Goal: Complete application form: Complete application form

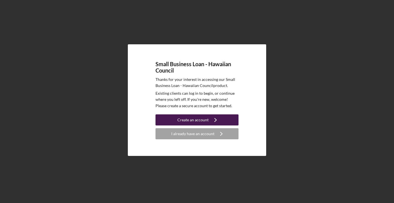
click at [208, 124] on icon "Icon/Navigate" at bounding box center [215, 120] width 14 height 14
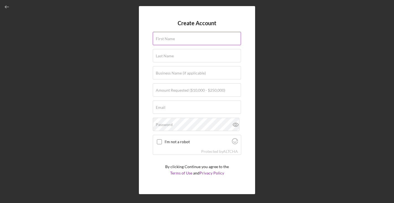
click at [193, 38] on div "First Name" at bounding box center [197, 39] width 88 height 14
type input "[PERSON_NAME]"
type input "Aribal"
type input "[EMAIL_ADDRESS][DOMAIN_NAME]"
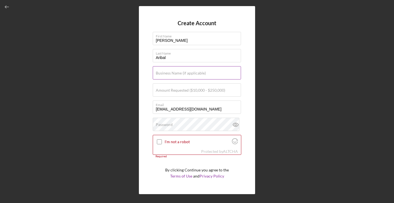
click at [194, 73] on label "Business Name (if applicable)" at bounding box center [181, 73] width 50 height 4
click at [194, 73] on input "Business Name (if applicable)" at bounding box center [197, 72] width 88 height 13
type input "Home Plate [US_STATE]"
click at [204, 94] on input "Amount Requested ($10,000 - $250,000)" at bounding box center [197, 89] width 88 height 13
type input "$50,000"
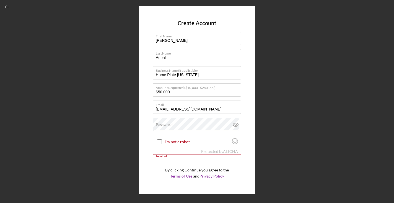
click at [204, 123] on div "Password" at bounding box center [197, 124] width 88 height 14
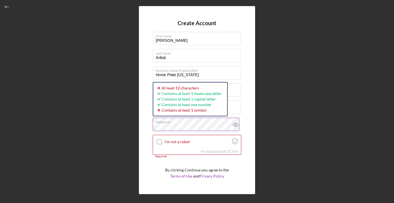
click at [234, 125] on icon at bounding box center [235, 125] width 2 height 2
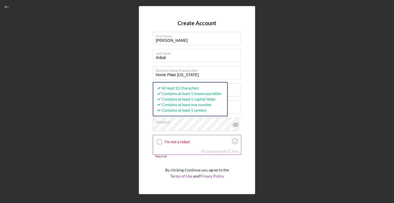
click at [159, 143] on input "I'm not a robot" at bounding box center [159, 141] width 5 height 5
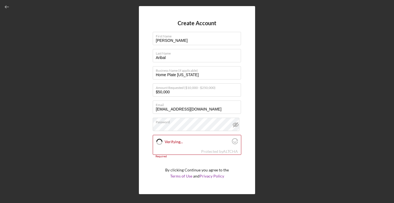
checkbox input "true"
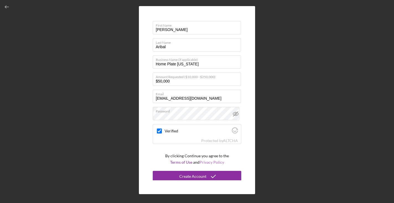
scroll to position [12, 0]
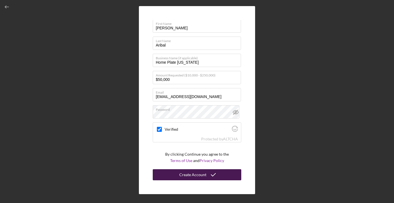
click at [211, 173] on icon "submit" at bounding box center [213, 174] width 14 height 14
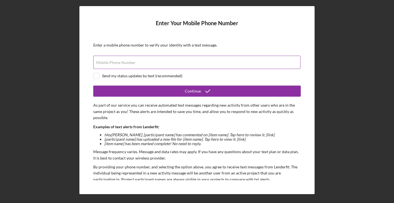
click at [190, 64] on div "Mobile Phone Number" at bounding box center [196, 63] width 207 height 14
type input "[PHONE_NUMBER]"
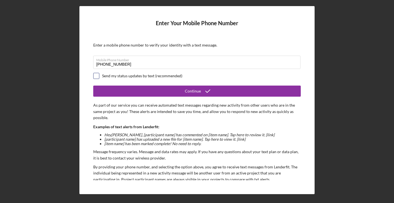
click at [99, 76] on input "checkbox" at bounding box center [96, 76] width 6 height 6
checkbox input "true"
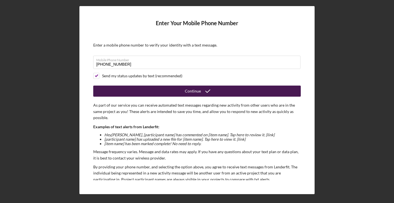
click at [120, 90] on button "Continue" at bounding box center [196, 90] width 207 height 11
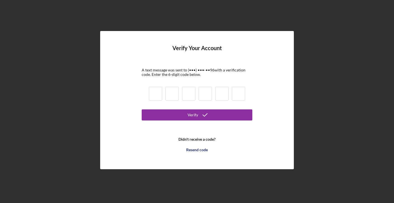
click at [155, 97] on input at bounding box center [155, 94] width 13 height 14
type input "8"
type input "7"
type input "3"
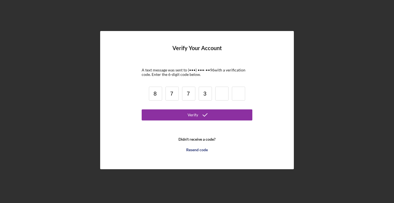
type input "5"
type input "2"
type input "5"
click at [142, 109] on button "Verify" at bounding box center [197, 114] width 111 height 11
